Goal: Transaction & Acquisition: Register for event/course

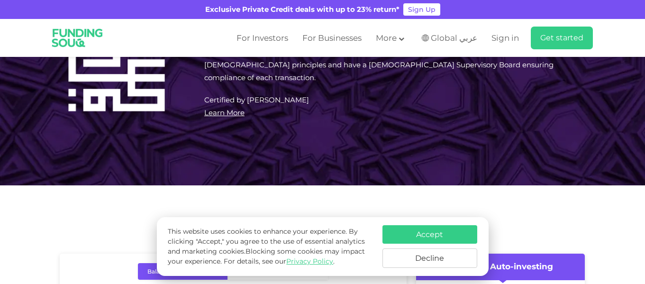
scroll to position [711, 0]
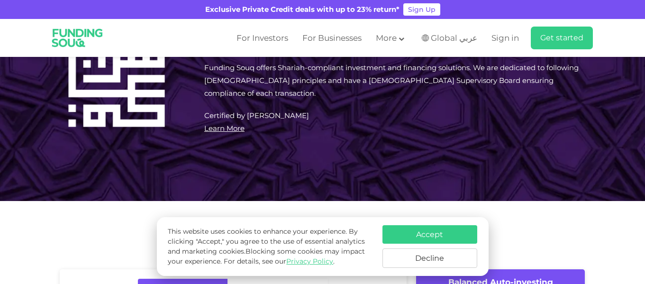
click at [418, 232] on button "Accept" at bounding box center [429, 234] width 95 height 18
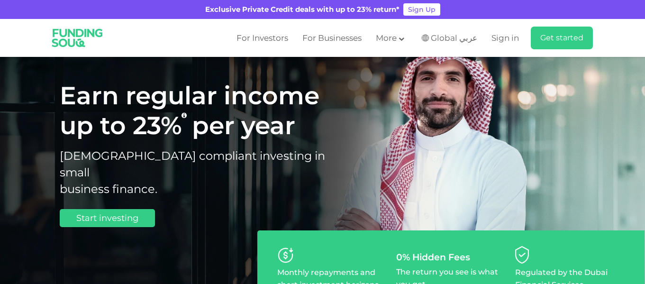
scroll to position [47, 0]
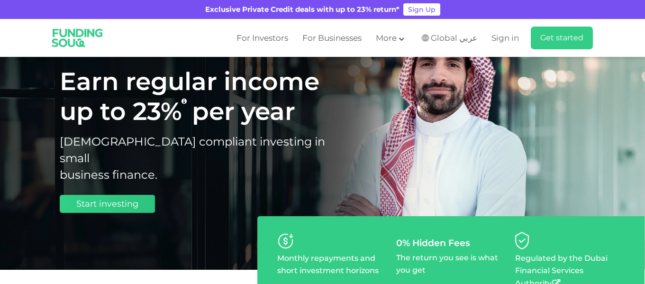
click at [136, 195] on link "Start investing" at bounding box center [107, 204] width 95 height 18
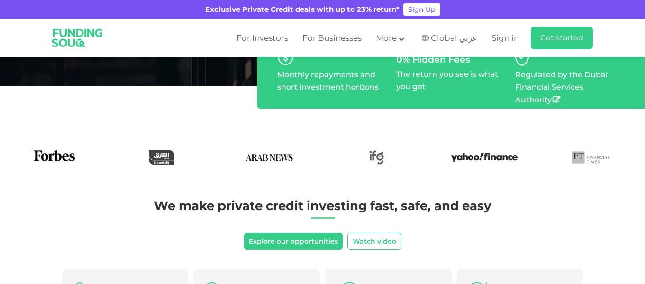
scroll to position [237, 0]
